Goal: Check status: Check status

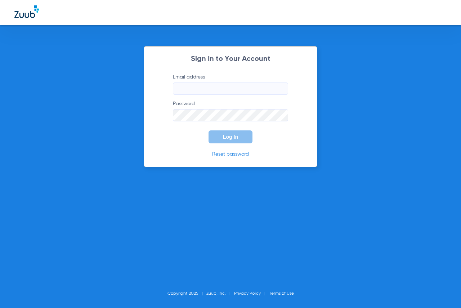
type input "[EMAIL_ADDRESS][DOMAIN_NAME]"
click at [229, 137] on span "Log In" at bounding box center [230, 137] width 15 height 6
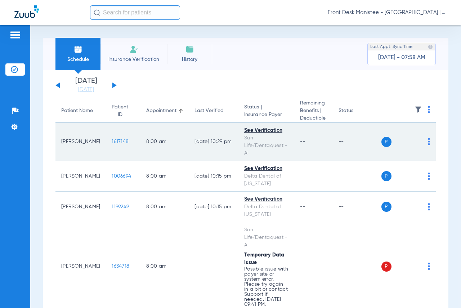
click at [119, 140] on span "1617148" at bounding box center [120, 141] width 17 height 5
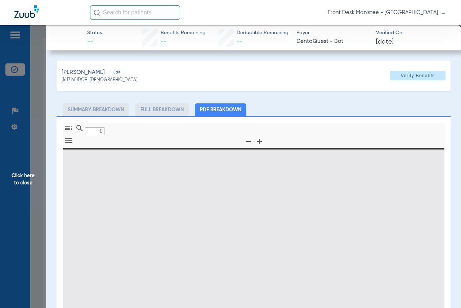
type input "0"
select select "page-width"
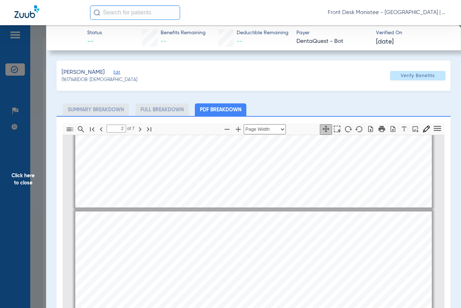
scroll to position [219, 0]
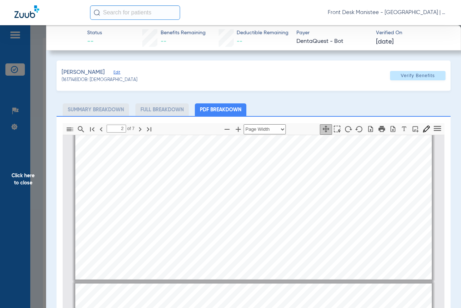
type input "1"
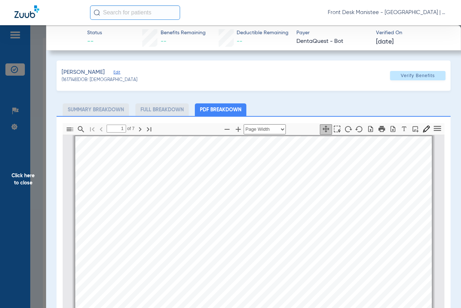
scroll to position [0, 0]
drag, startPoint x: 17, startPoint y: 174, endPoint x: 21, endPoint y: 179, distance: 6.3
click at [17, 174] on span "Click here to close" at bounding box center [23, 179] width 46 height 308
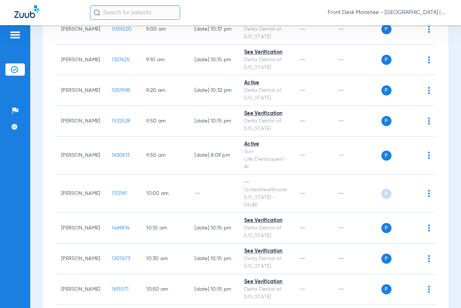
scroll to position [396, 0]
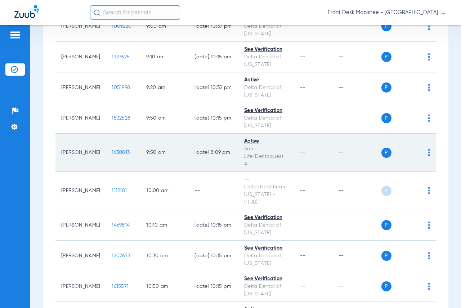
click at [115, 155] on span "1630813" at bounding box center [121, 152] width 18 height 5
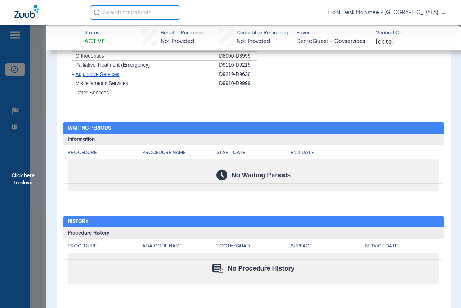
scroll to position [466, 0]
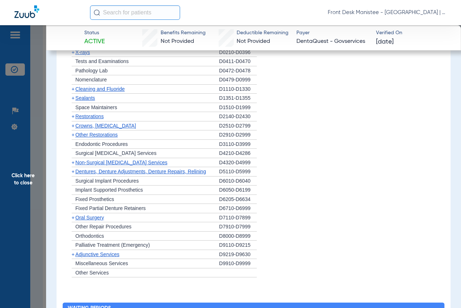
click at [16, 175] on span "Click here to close" at bounding box center [23, 179] width 46 height 308
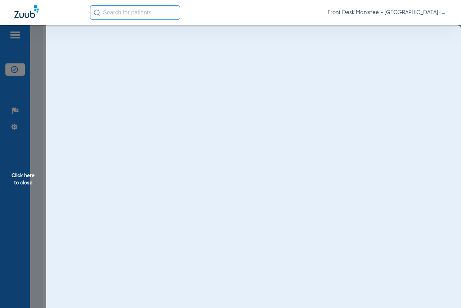
scroll to position [0, 0]
